Goal: Task Accomplishment & Management: Use online tool/utility

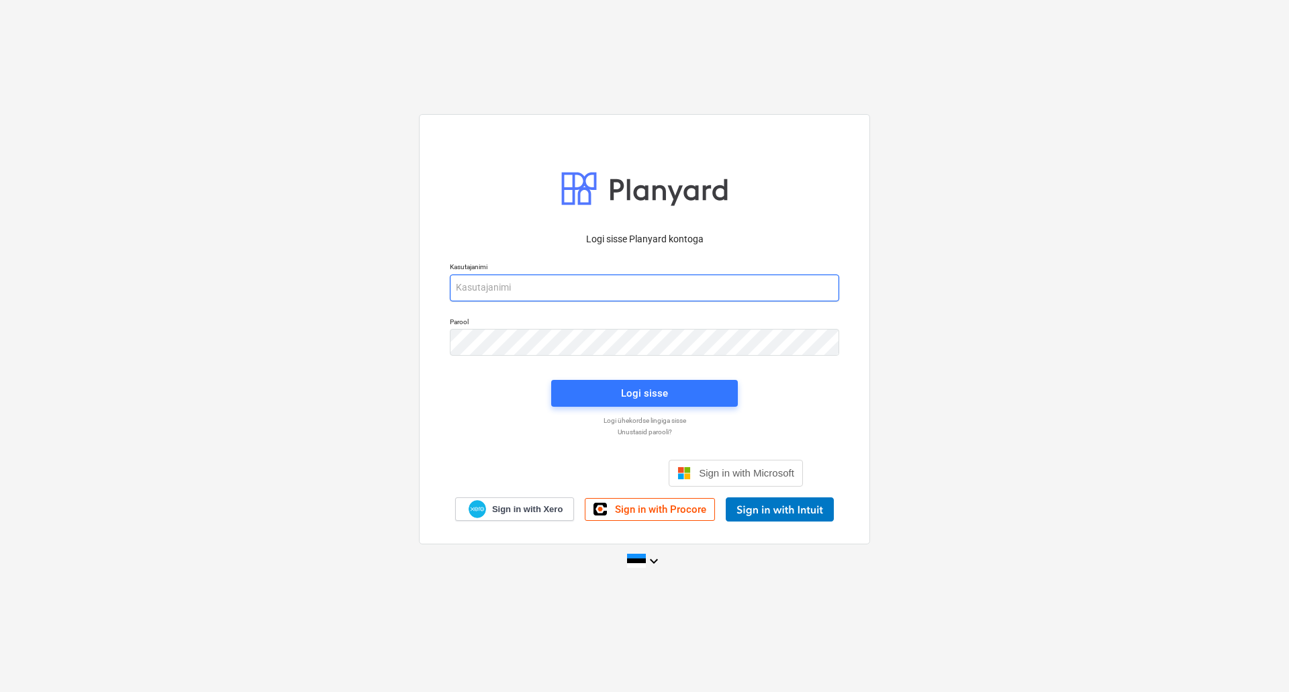
click at [648, 282] on input "email" at bounding box center [644, 288] width 389 height 27
type input "[EMAIL_ADDRESS][PERSON_NAME][DOMAIN_NAME]"
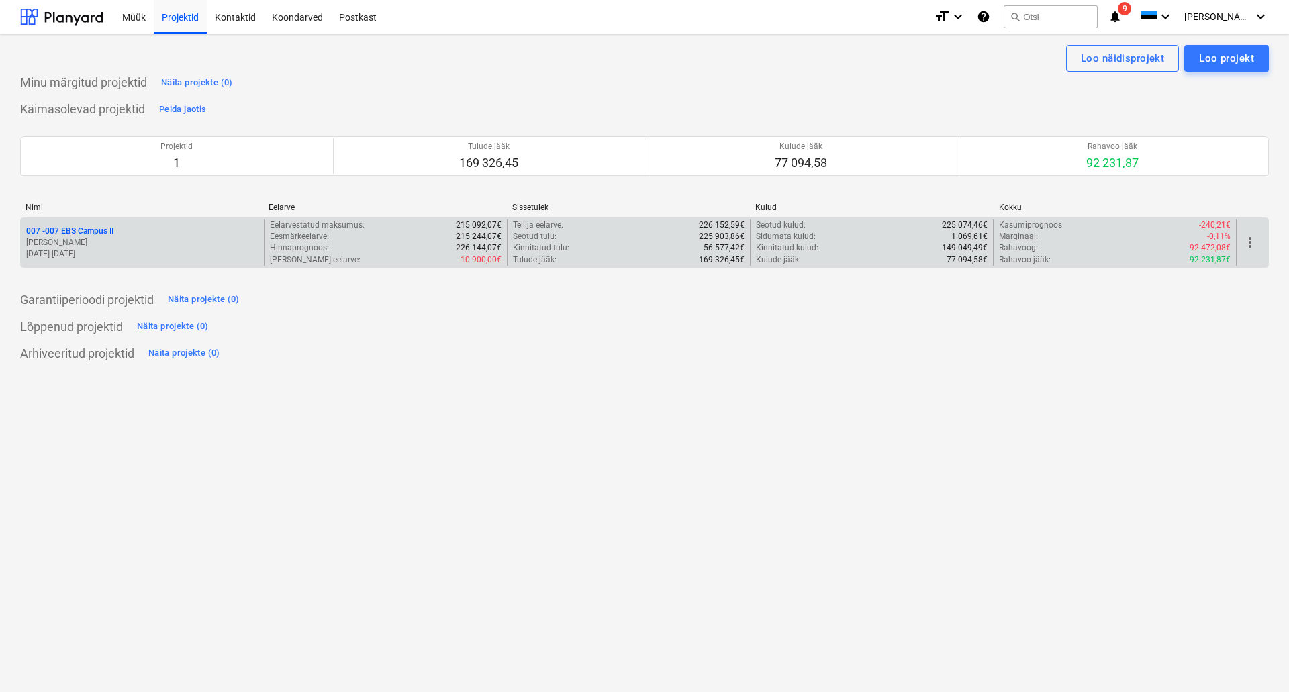
click at [177, 246] on p "[PERSON_NAME]" at bounding box center [142, 242] width 232 height 11
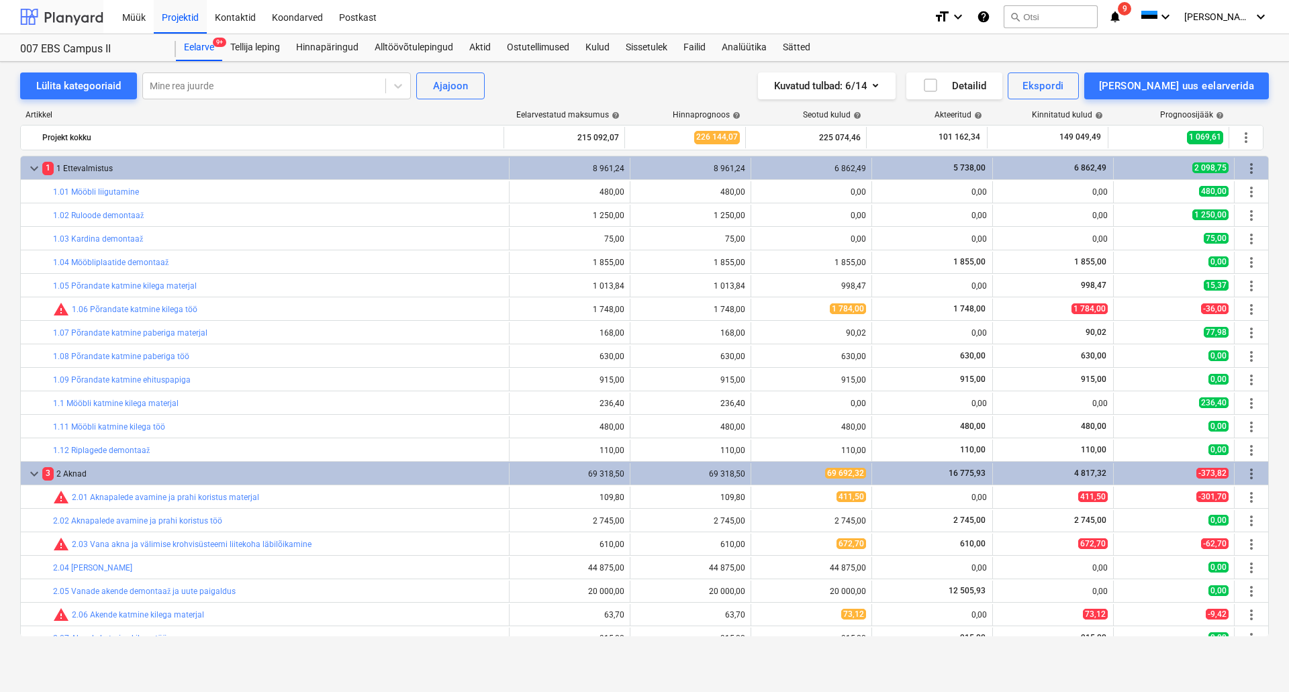
click at [75, 20] on div at bounding box center [61, 17] width 83 height 34
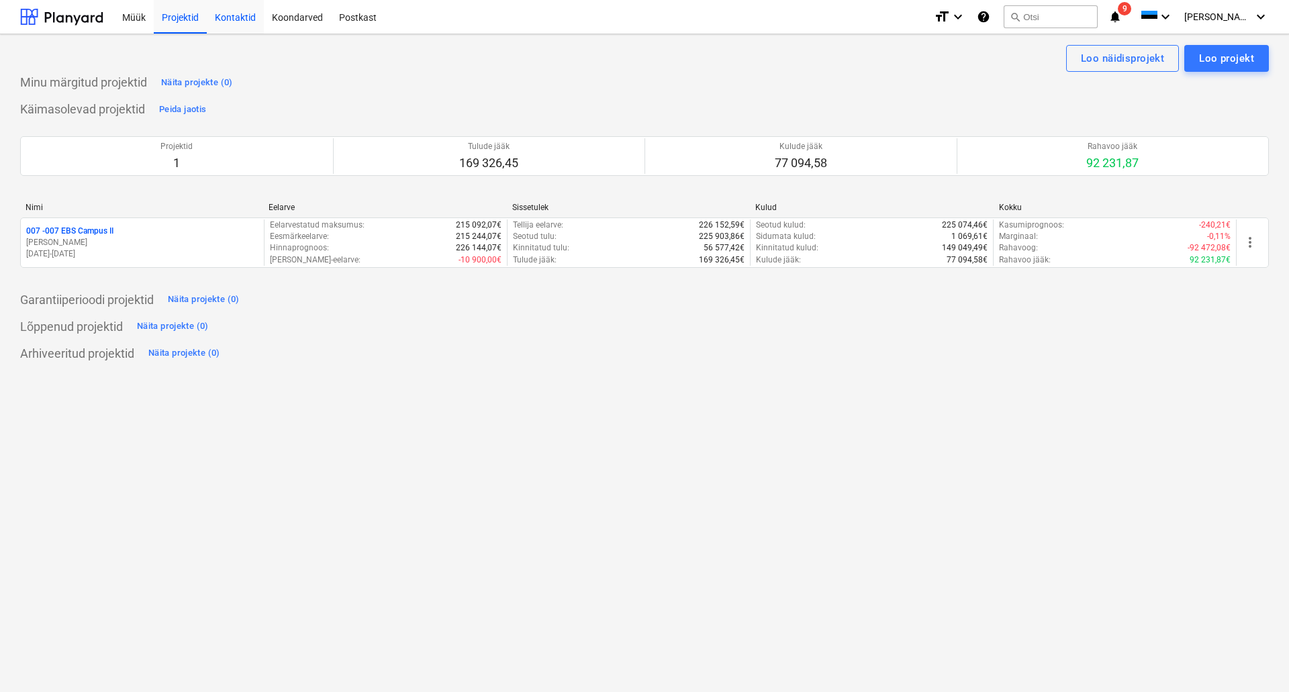
click at [238, 27] on div "Kontaktid" at bounding box center [235, 16] width 57 height 34
click at [295, 19] on div "Koondarved" at bounding box center [297, 16] width 67 height 34
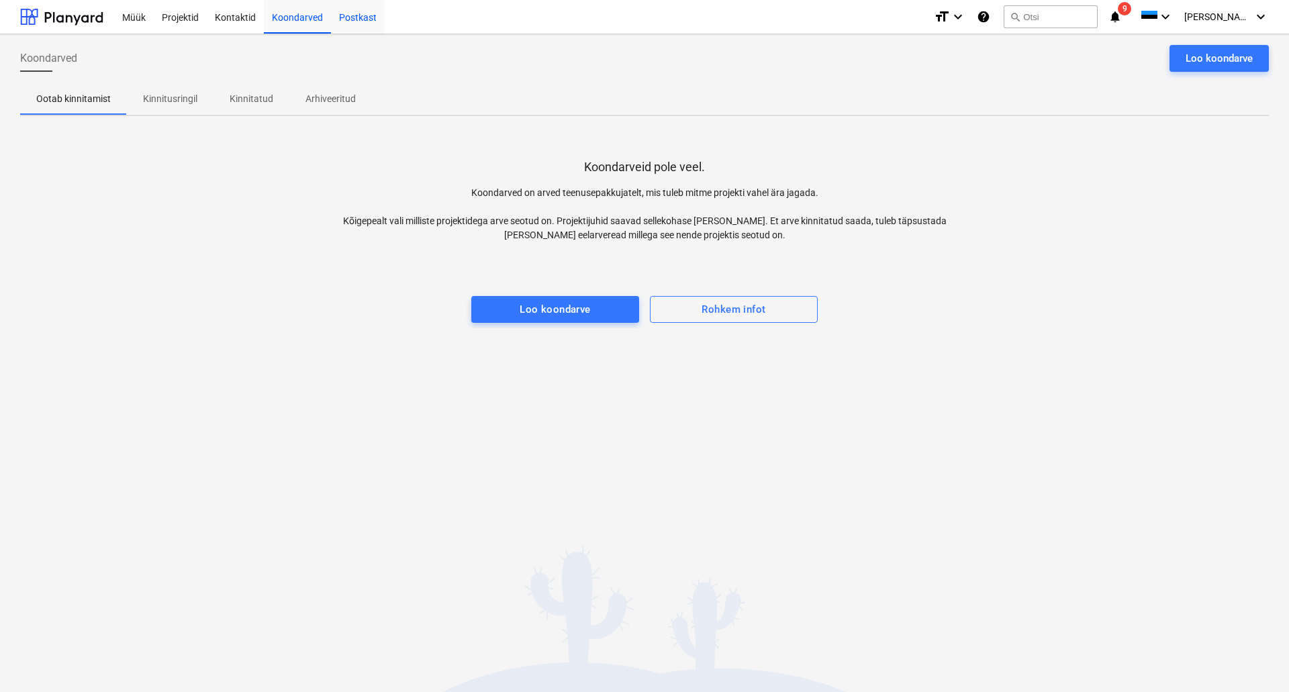
click at [357, 22] on div "Postkast" at bounding box center [358, 16] width 54 height 34
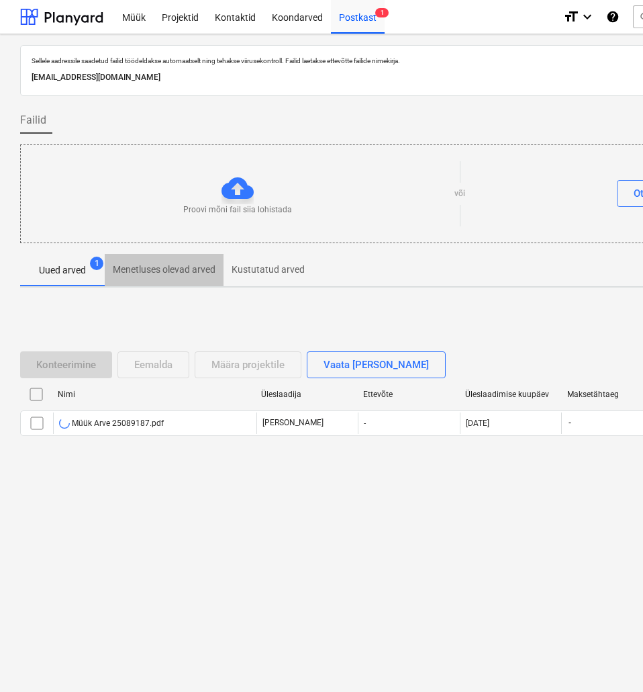
click at [162, 272] on p "Menetluses olevad arved" at bounding box center [164, 270] width 103 height 14
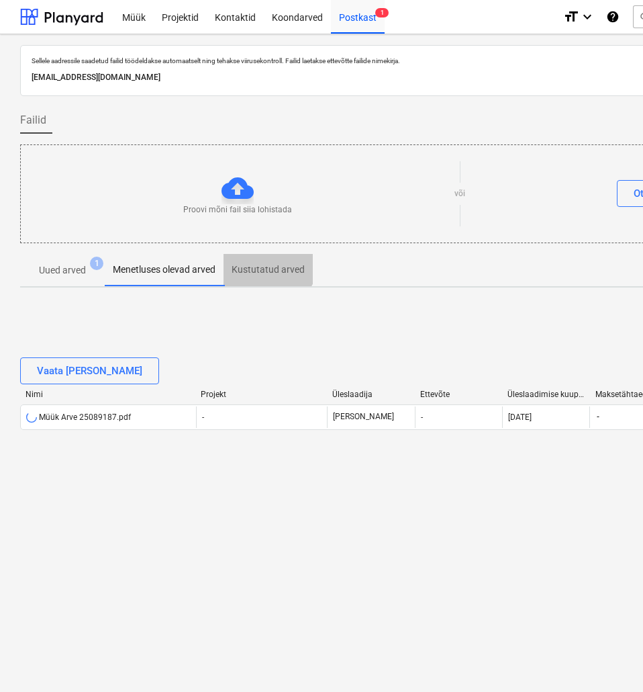
click at [262, 255] on button "Kustutatud arved" at bounding box center [268, 270] width 89 height 32
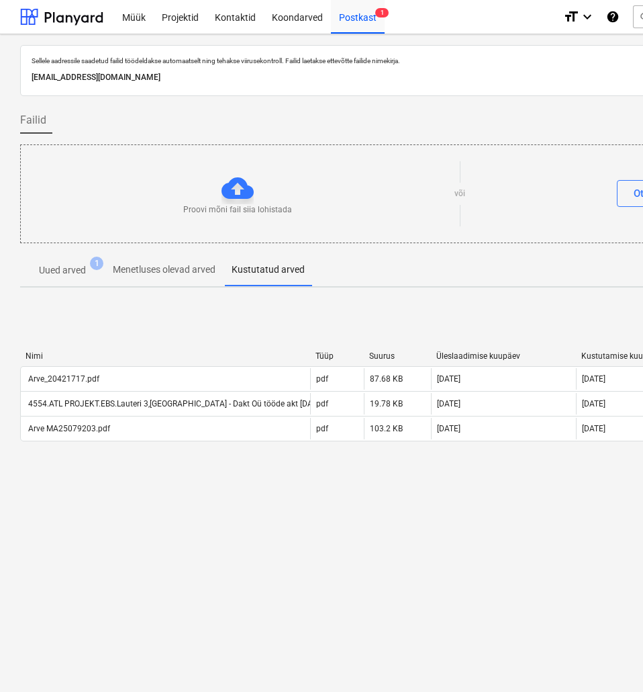
click at [77, 275] on p "Uued arved" at bounding box center [62, 270] width 47 height 14
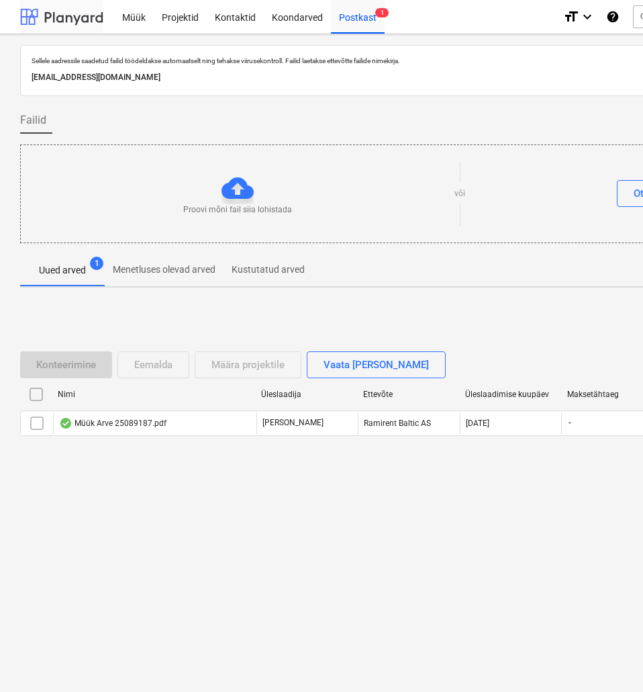
click at [80, 15] on div at bounding box center [61, 17] width 83 height 34
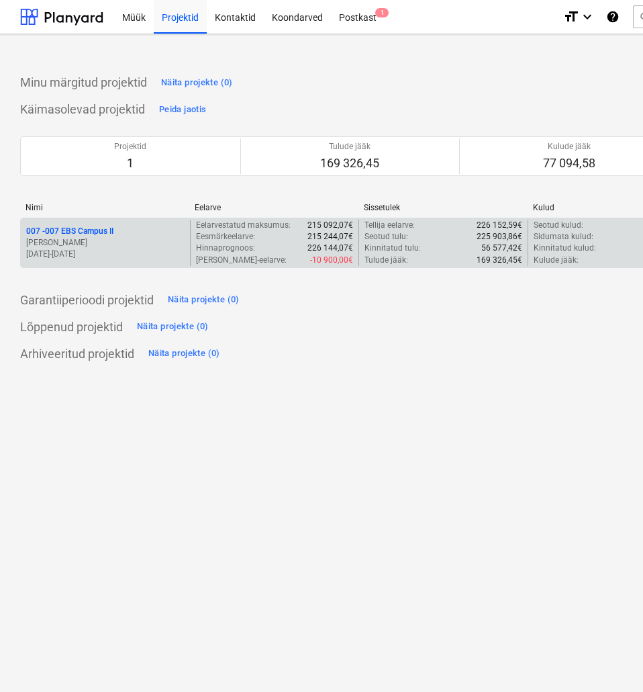
click at [89, 232] on p "007 - 007 EBS Campus II" at bounding box center [69, 231] width 87 height 11
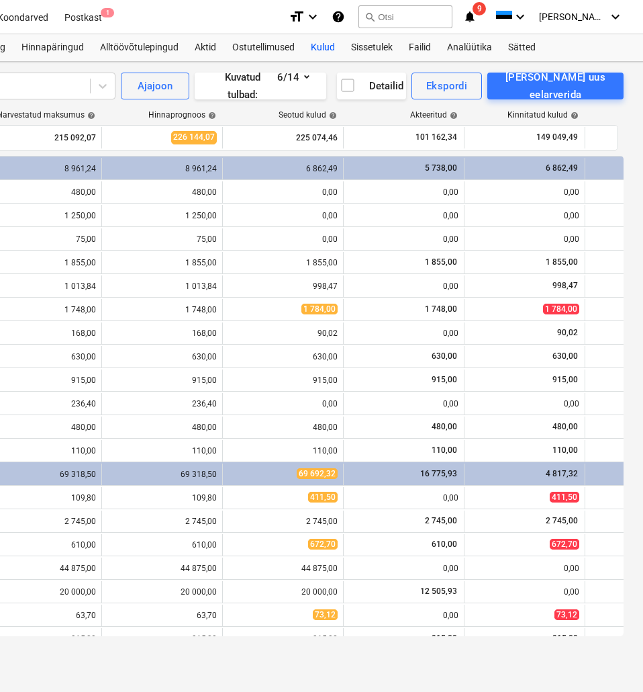
scroll to position [0, 275]
click at [421, 52] on div "Failid" at bounding box center [419, 47] width 38 height 27
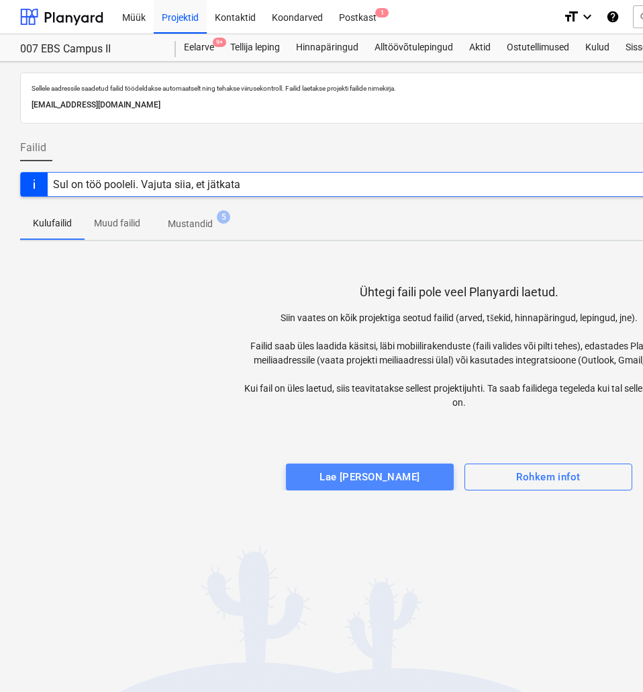
click at [390, 473] on div "Lae [PERSON_NAME]" at bounding box center [370, 476] width 100 height 17
